Goal: Find specific page/section

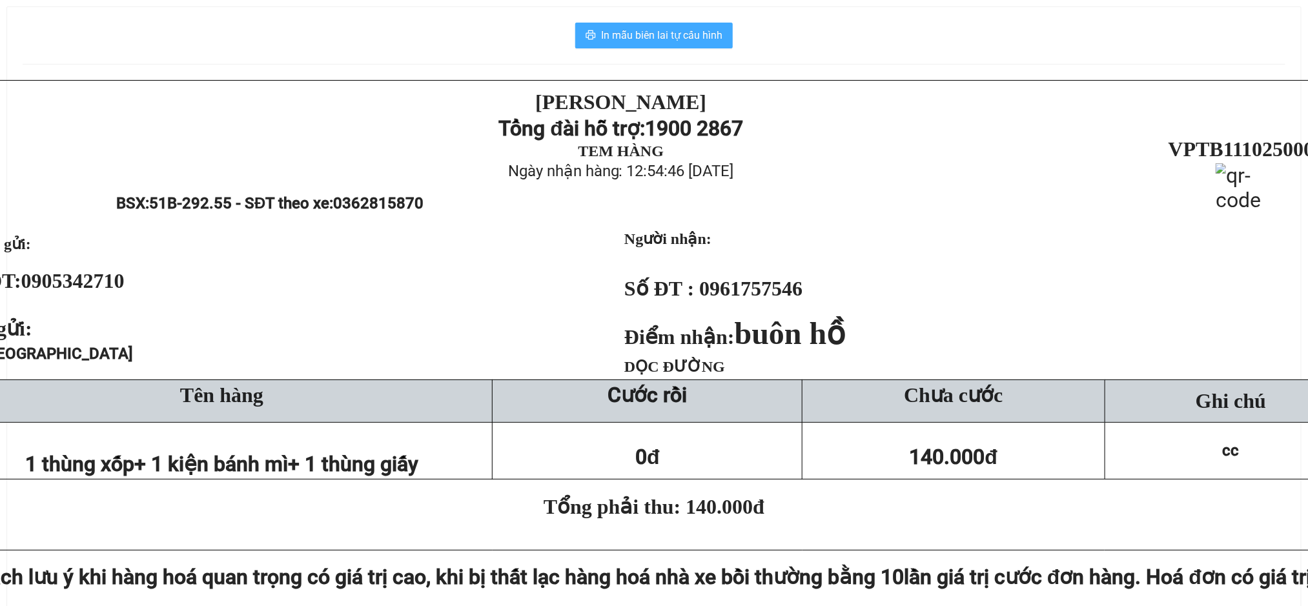
click at [631, 36] on span "In mẫu biên lai tự cấu hình" at bounding box center [661, 35] width 121 height 16
